Goal: Transaction & Acquisition: Purchase product/service

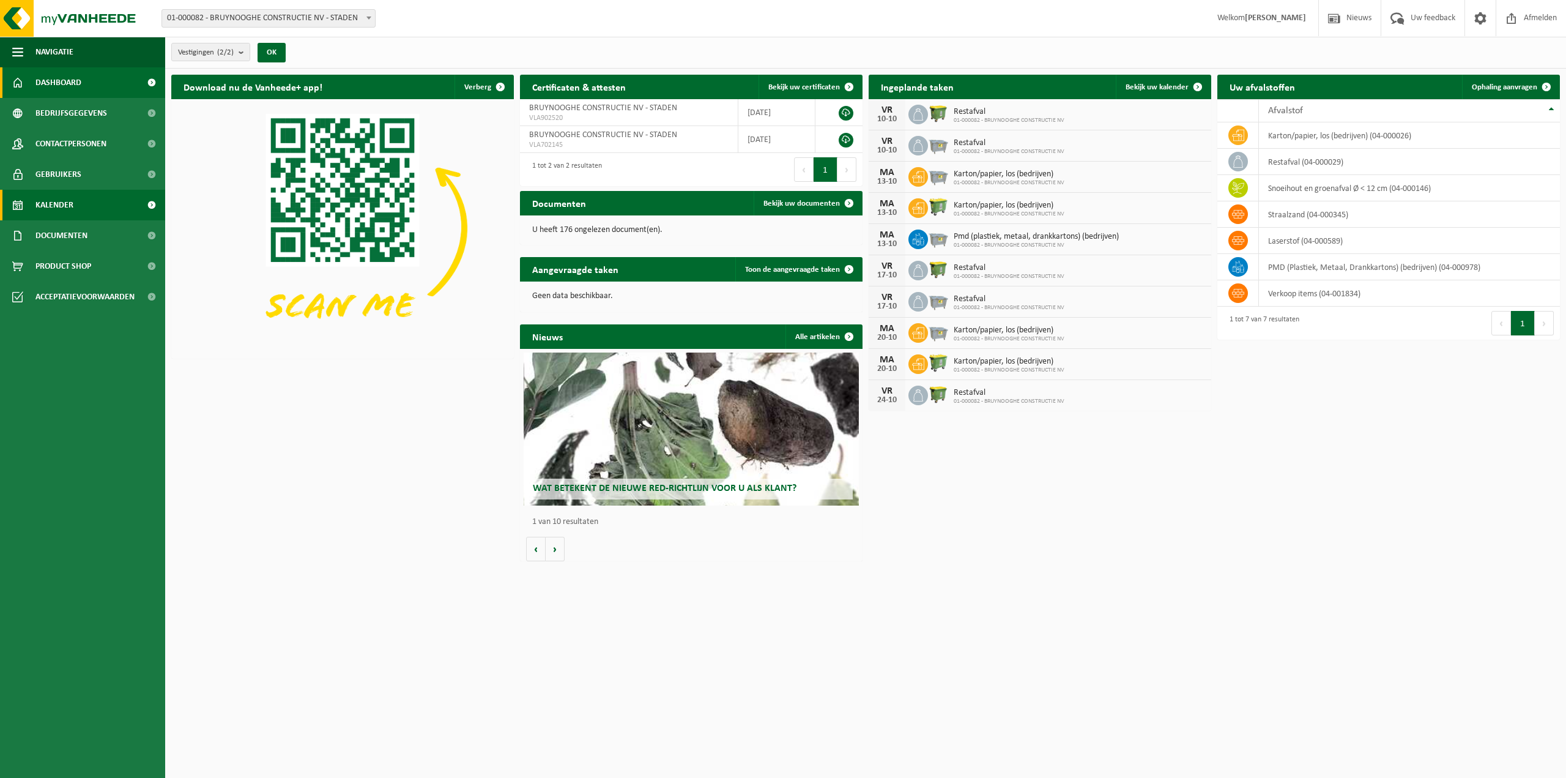
click at [69, 201] on span "Kalender" at bounding box center [54, 205] width 38 height 31
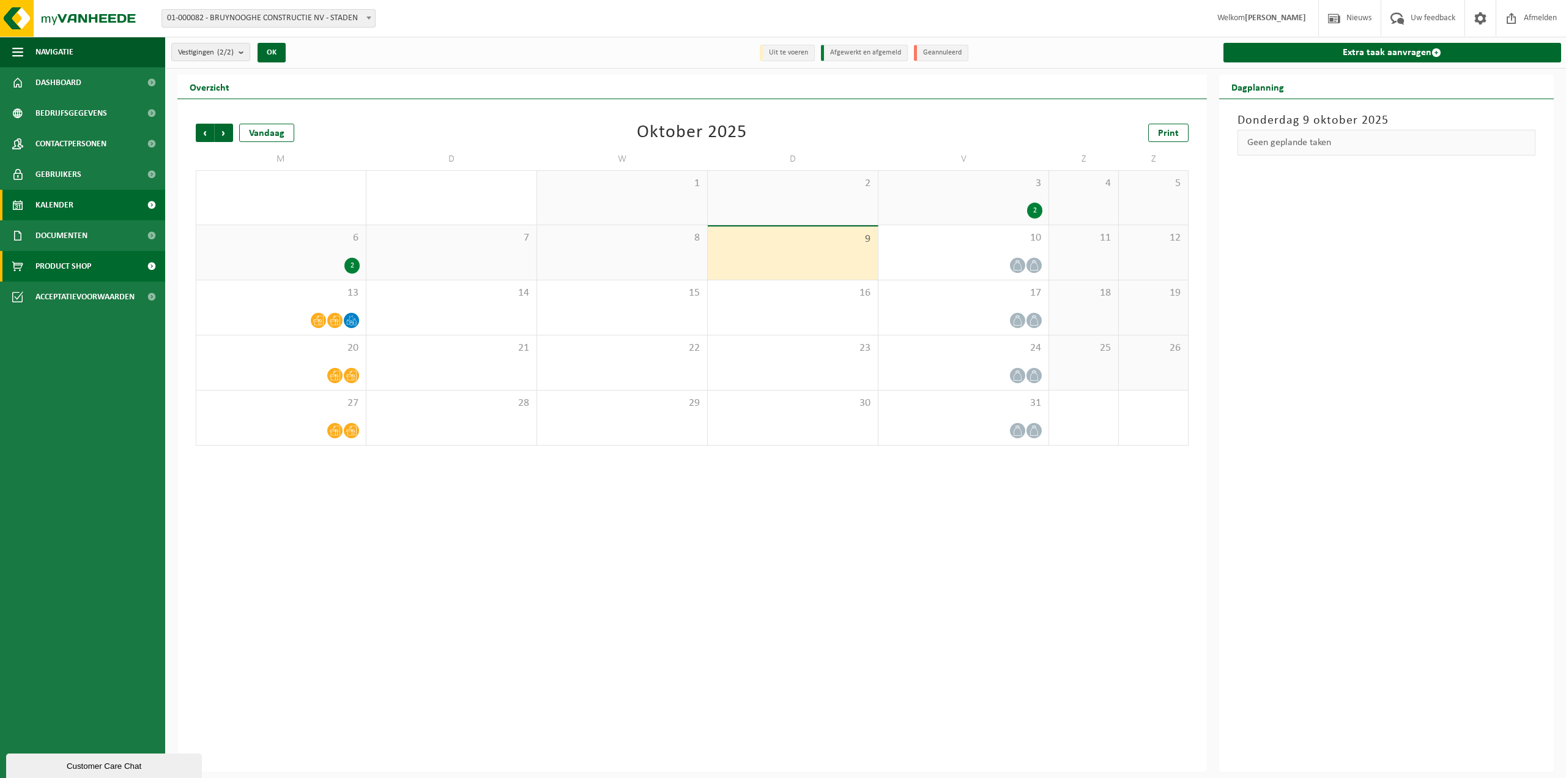
click at [82, 270] on span "Product Shop" at bounding box center [63, 266] width 56 height 31
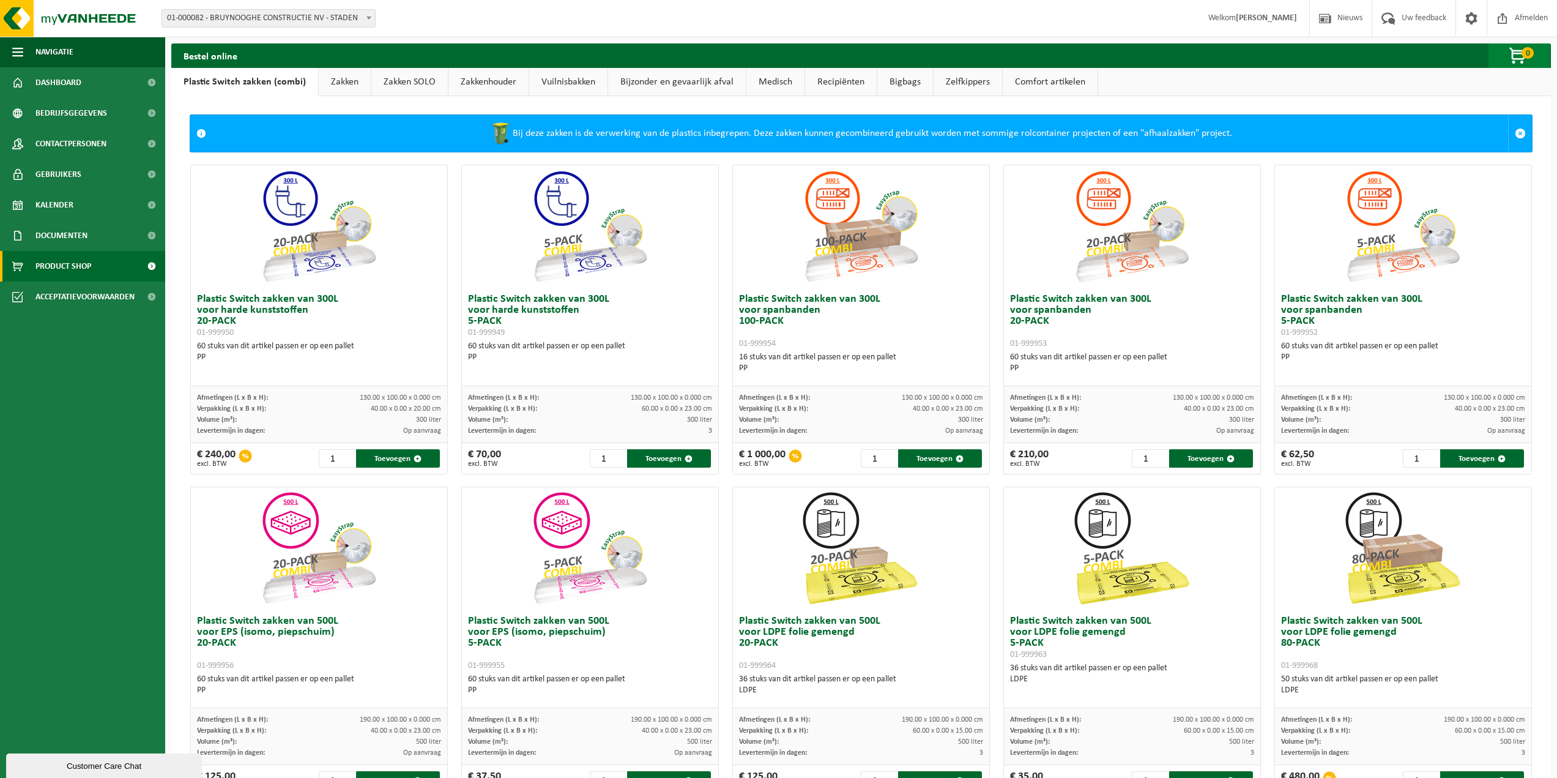
click at [1506, 56] on span "button" at bounding box center [1518, 56] width 61 height 24
click at [345, 87] on link "Zakken" at bounding box center [345, 82] width 52 height 28
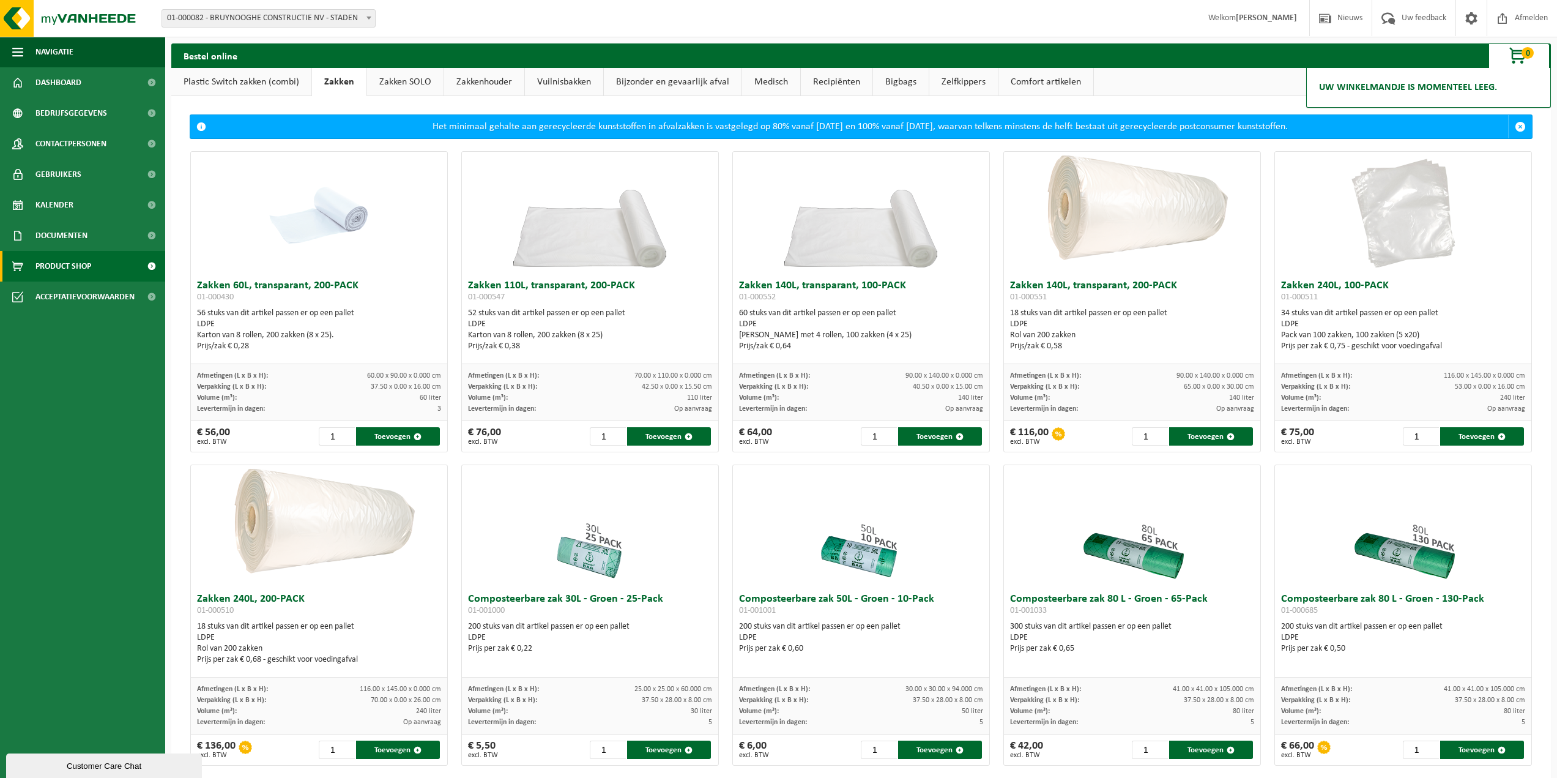
scroll to position [849, 0]
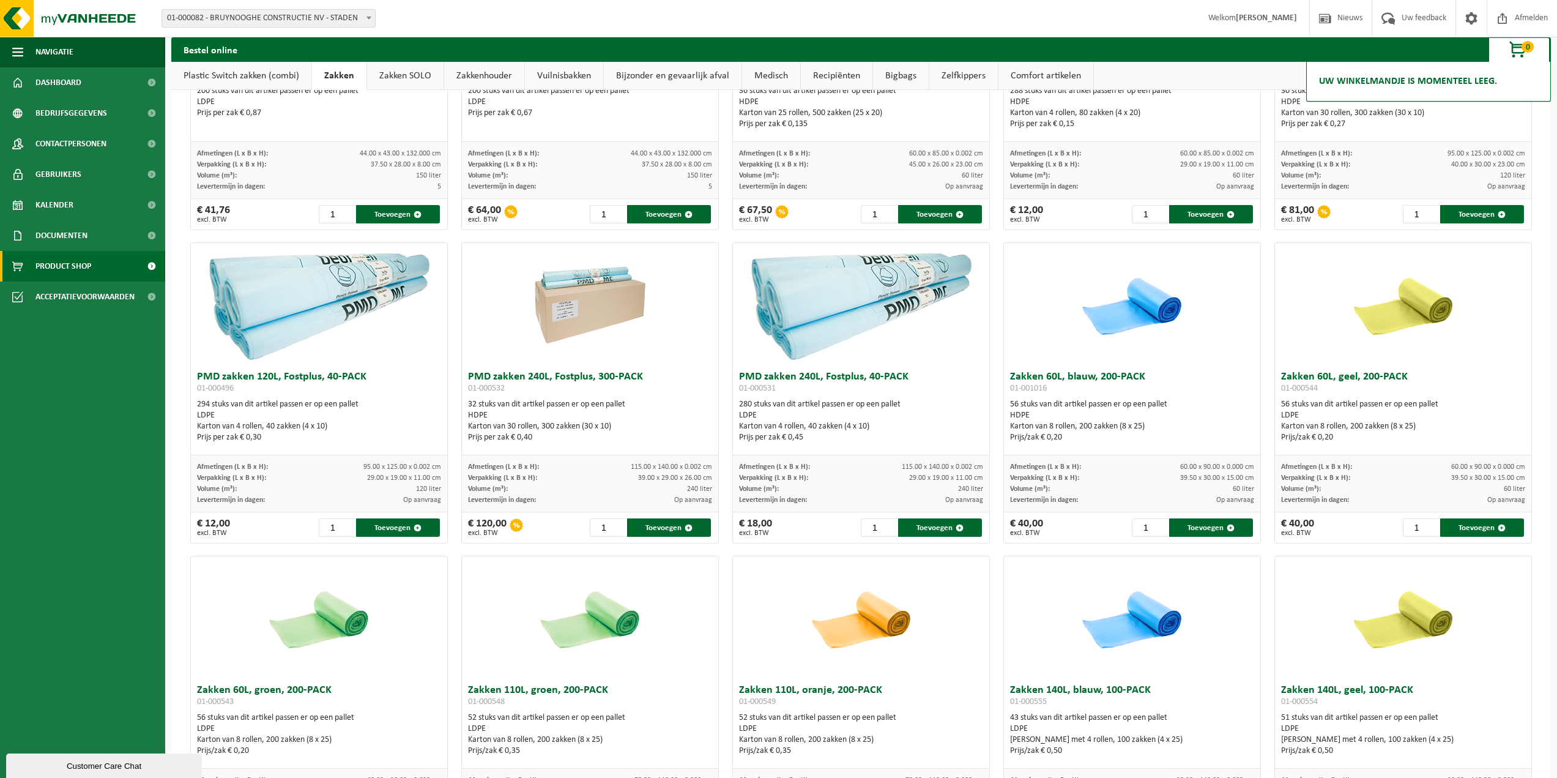
click at [317, 412] on div "LDPE" at bounding box center [319, 415] width 244 height 11
drag, startPoint x: 325, startPoint y: 532, endPoint x: 336, endPoint y: 532, distance: 11.0
click at [336, 532] on input "1" at bounding box center [337, 527] width 36 height 18
click at [387, 531] on button "Toevoegen" at bounding box center [398, 527] width 84 height 18
type input "1"
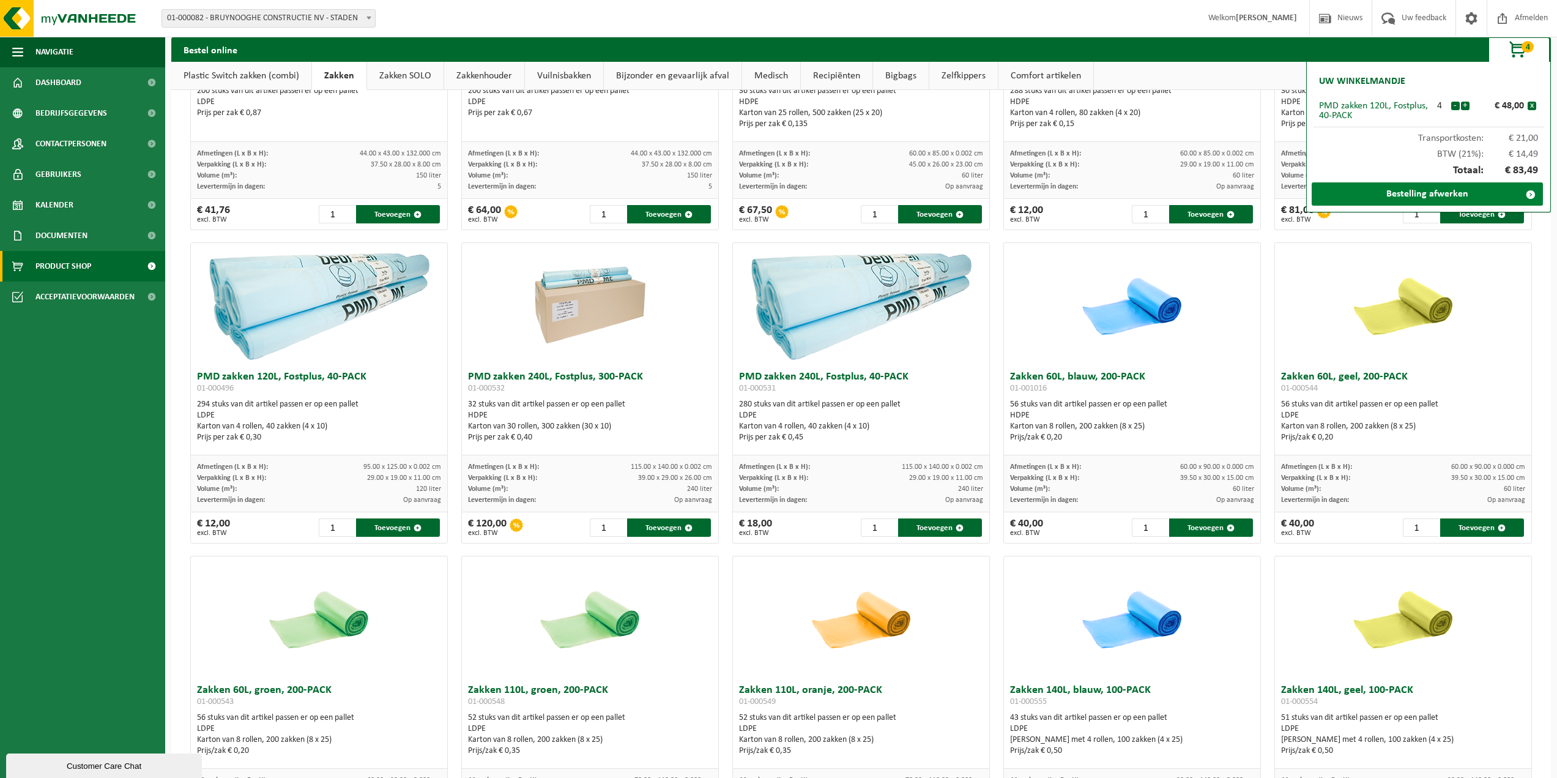
click at [1400, 196] on link "Bestelling afwerken" at bounding box center [1427, 193] width 231 height 23
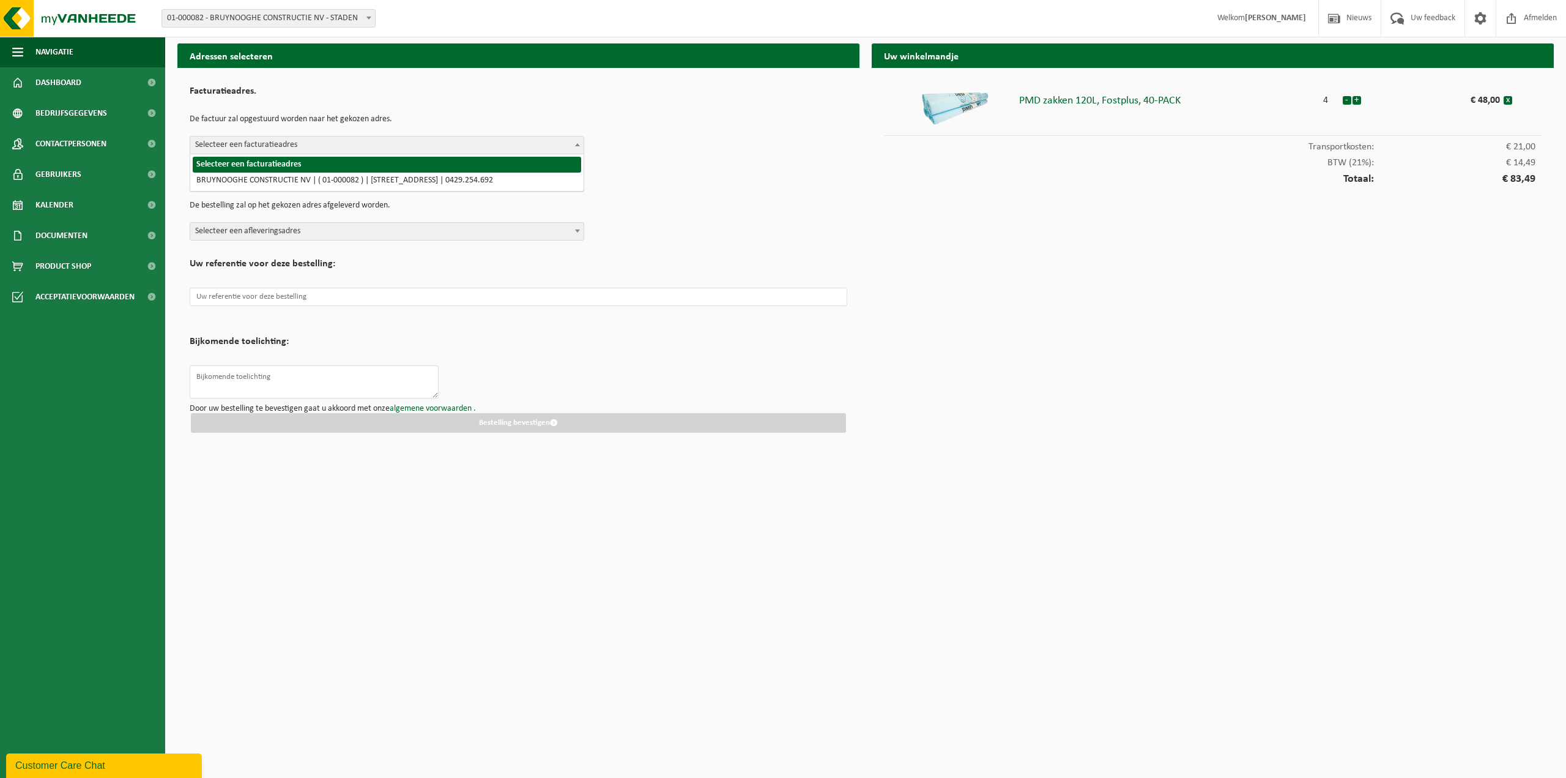
click at [233, 148] on span "Selecteer een facturatieadres" at bounding box center [386, 144] width 393 height 17
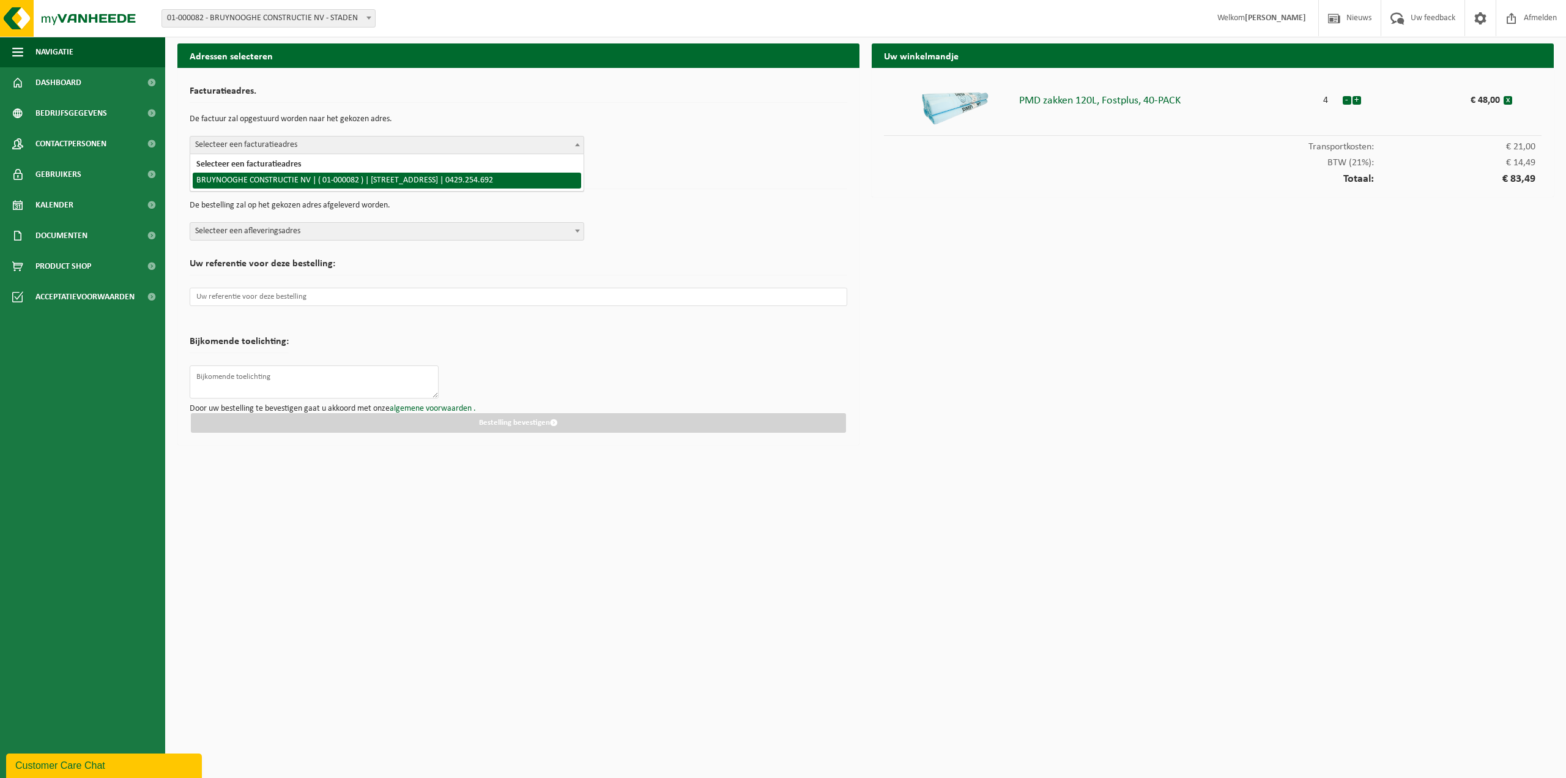
select select "36033"
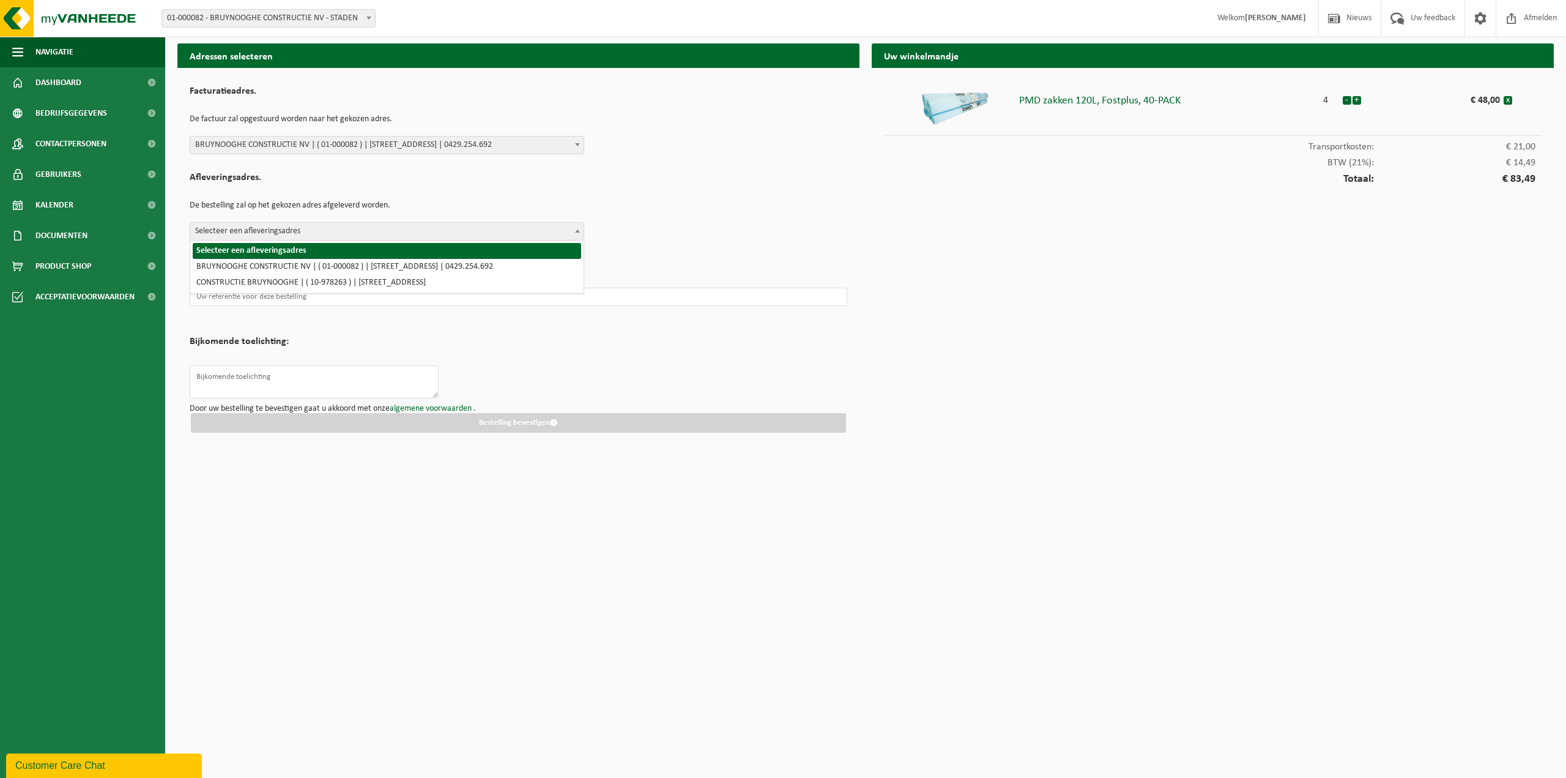
click at [250, 229] on span "Selecteer een afleveringsadres" at bounding box center [386, 231] width 393 height 17
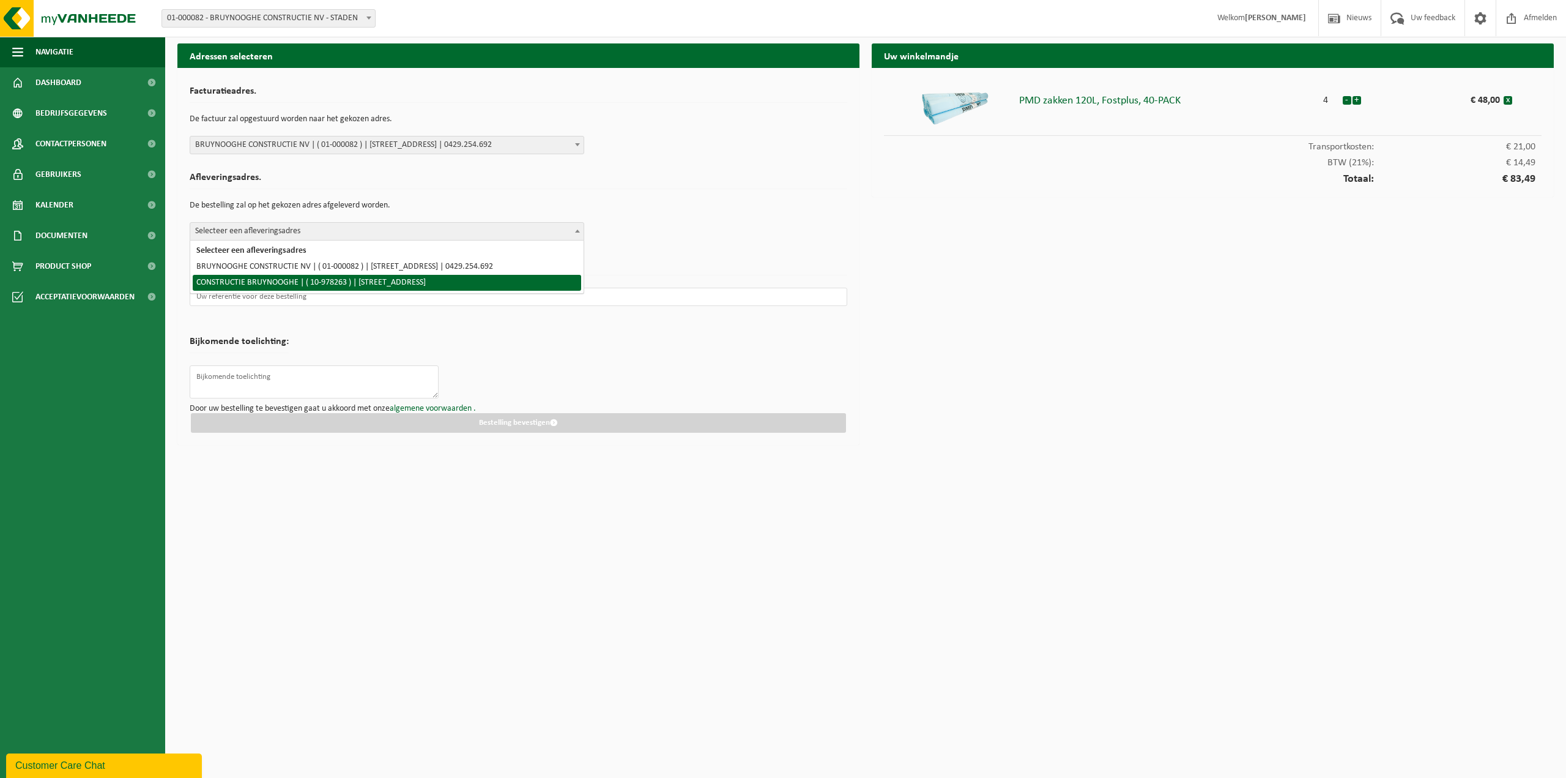
select select "159979"
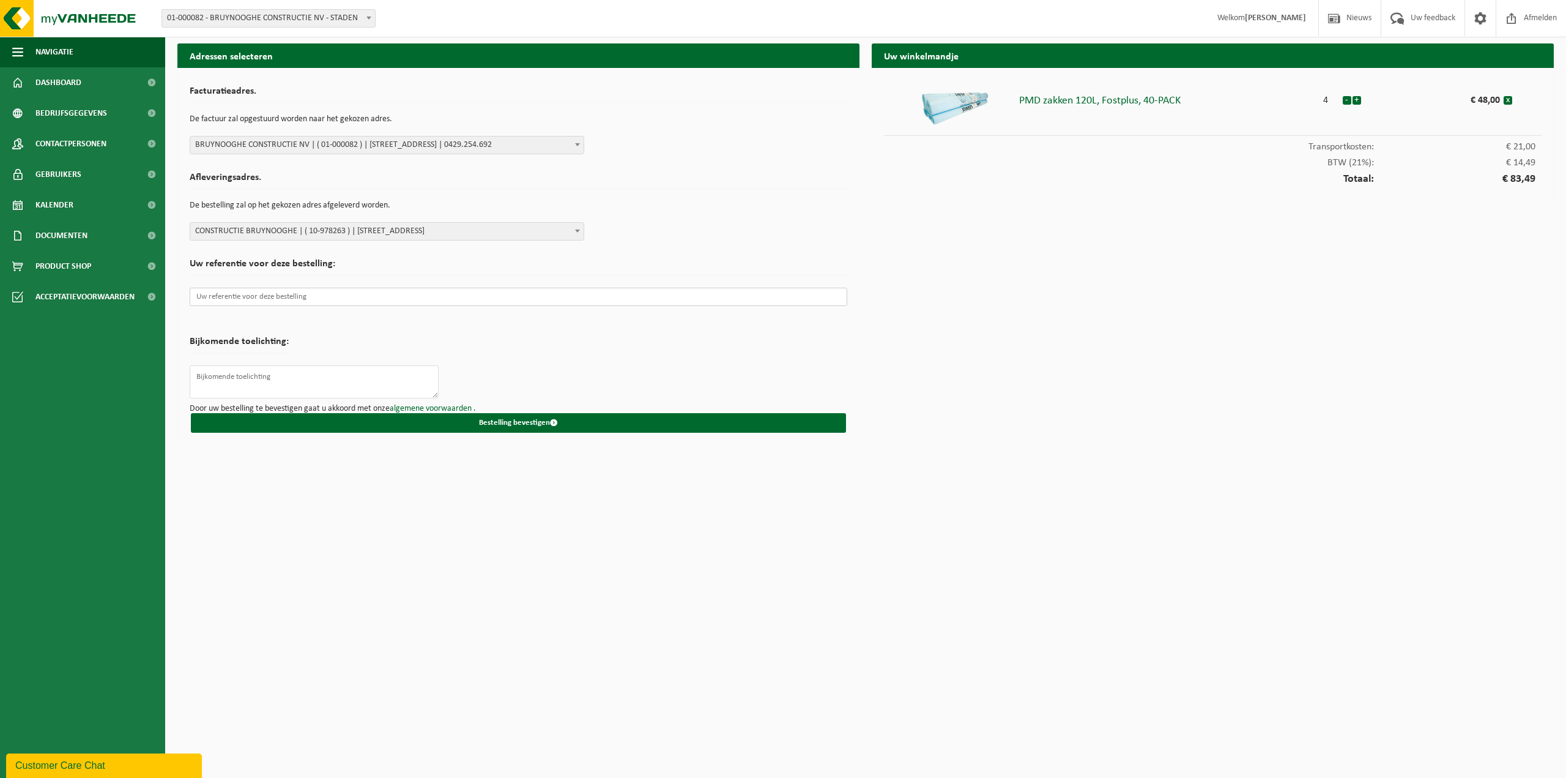
click at [251, 299] on input "text" at bounding box center [519, 297] width 658 height 18
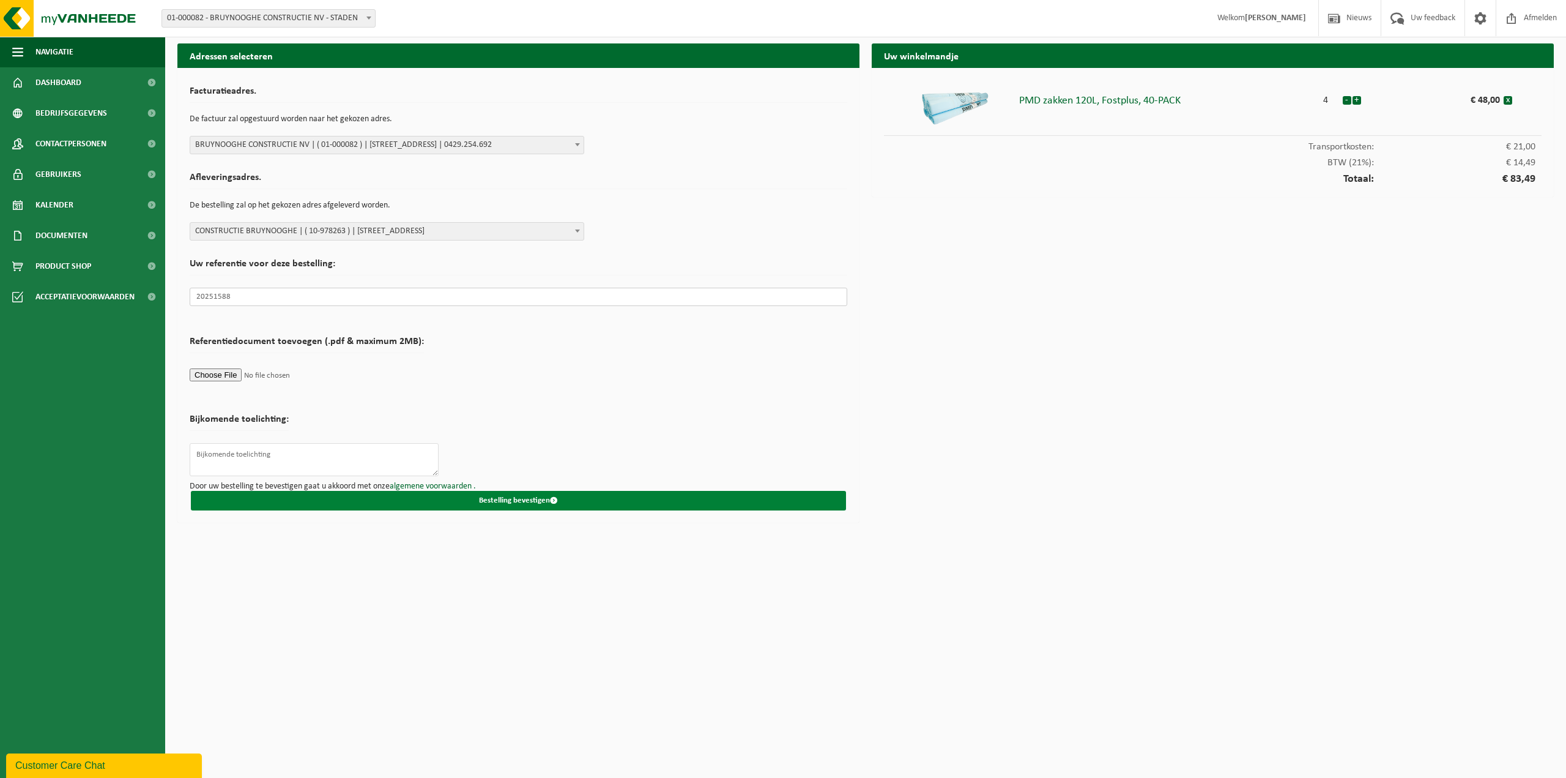
type input "20251588"
click at [485, 498] on button "Bestelling bevestigen" at bounding box center [518, 501] width 655 height 20
